Goal: Task Accomplishment & Management: Manage account settings

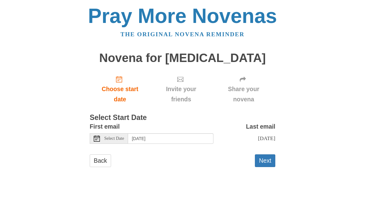
click at [101, 133] on div "Select Date" at bounding box center [109, 138] width 38 height 11
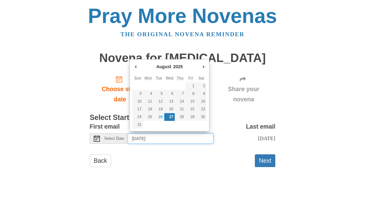
click at [176, 137] on input "Wednesday, August 27th" at bounding box center [170, 138] width 85 height 11
click at [87, 78] on div "Pray More Novenas The original novena reminder Novena for Cancer Choose start d…" at bounding box center [182, 92] width 300 height 185
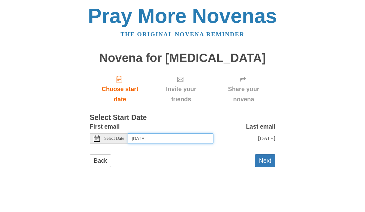
click at [168, 135] on input "Wednesday, August 27th" at bounding box center [170, 138] width 85 height 11
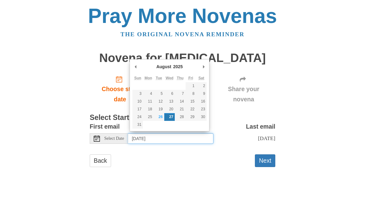
type input "Tuesday, August 26th"
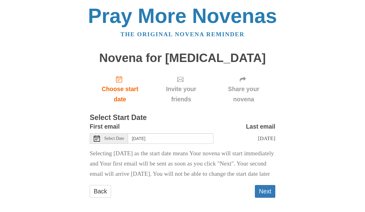
scroll to position [11, 0]
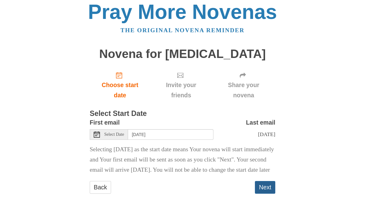
click at [268, 185] on button "Next" at bounding box center [265, 187] width 20 height 13
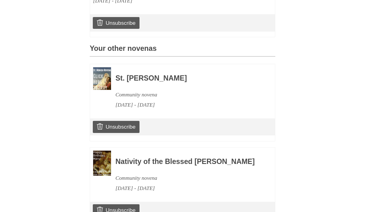
scroll to position [233, 0]
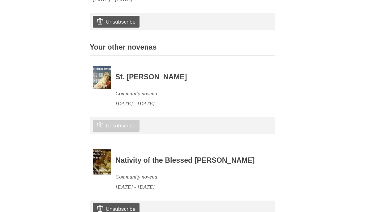
click at [126, 122] on link "Unsubscribe" at bounding box center [116, 126] width 47 height 12
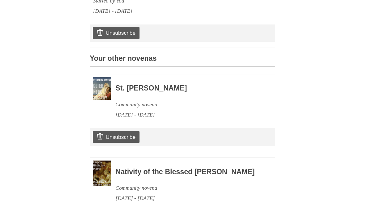
scroll to position [289, 0]
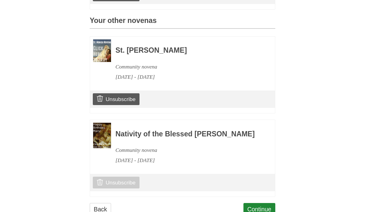
click at [121, 188] on link "Unsubscribe" at bounding box center [116, 183] width 47 height 12
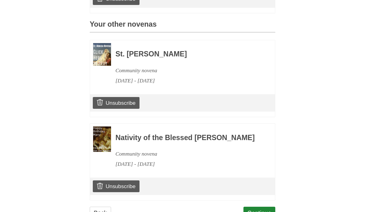
scroll to position [289, 0]
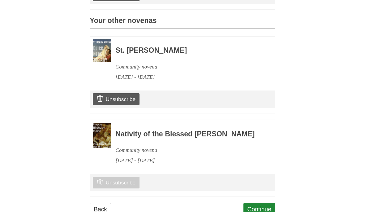
click at [121, 185] on link "Unsubscribe" at bounding box center [116, 183] width 47 height 12
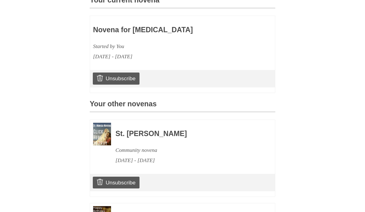
scroll to position [208, 0]
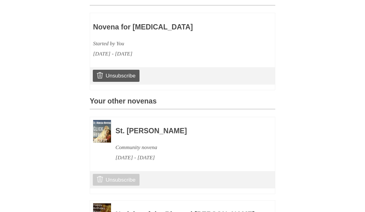
click at [107, 174] on link "Unsubscribe" at bounding box center [116, 180] width 47 height 12
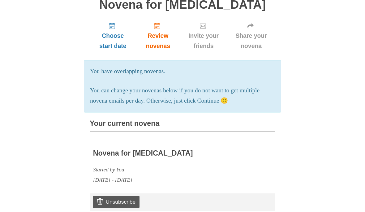
scroll to position [82, 0]
click at [184, 208] on div "Novena for [MEDICAL_DATA] Started by You [DATE] - [DATE] Unsubscribe" at bounding box center [183, 177] width 186 height 77
click at [250, 170] on div "Novena for [MEDICAL_DATA] Started by You [DATE] - [DATE]" at bounding box center [182, 163] width 185 height 49
